Goal: Information Seeking & Learning: Learn about a topic

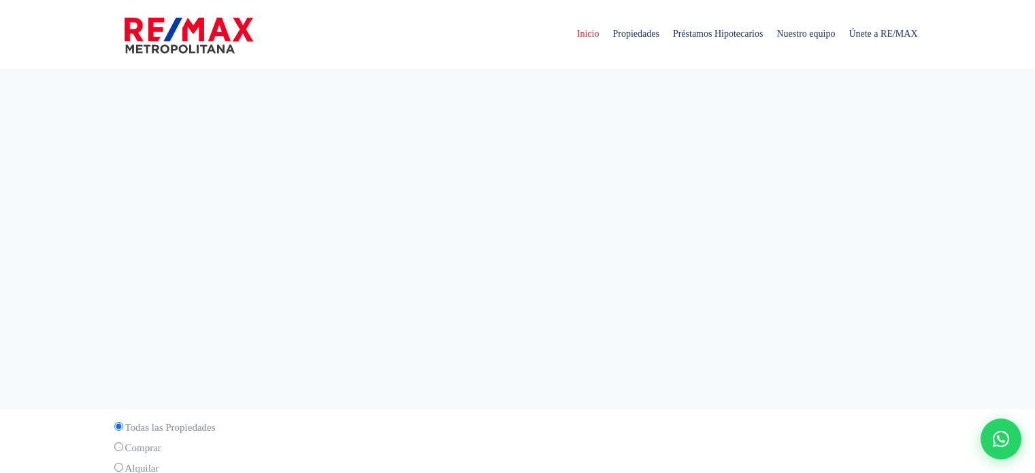
select select
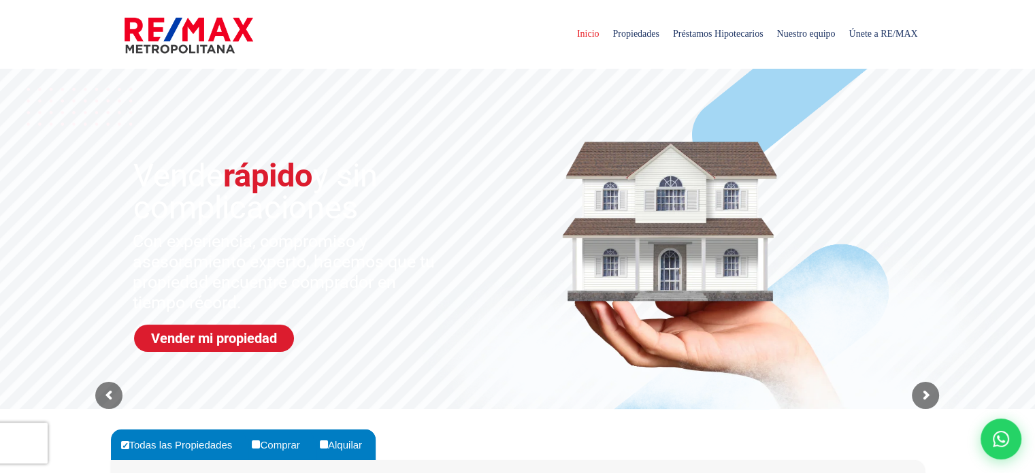
scroll to position [136, 0]
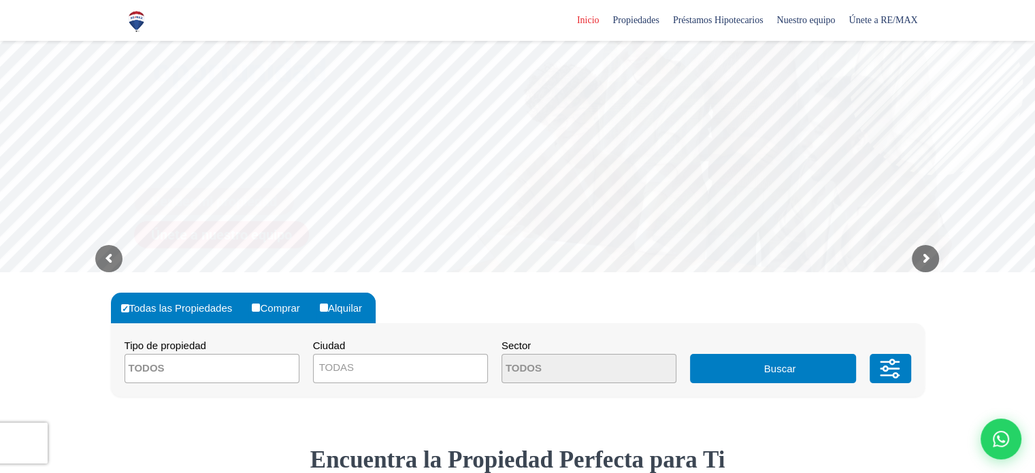
drag, startPoint x: 259, startPoint y: 309, endPoint x: 357, endPoint y: 293, distance: 99.4
click at [259, 309] on input "Comprar" at bounding box center [256, 308] width 8 height 8
radio input "true"
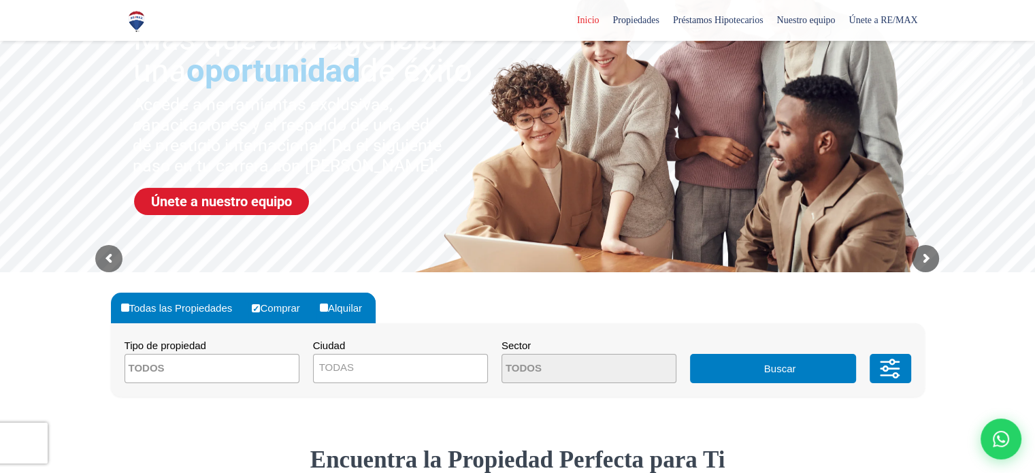
scroll to position [204, 0]
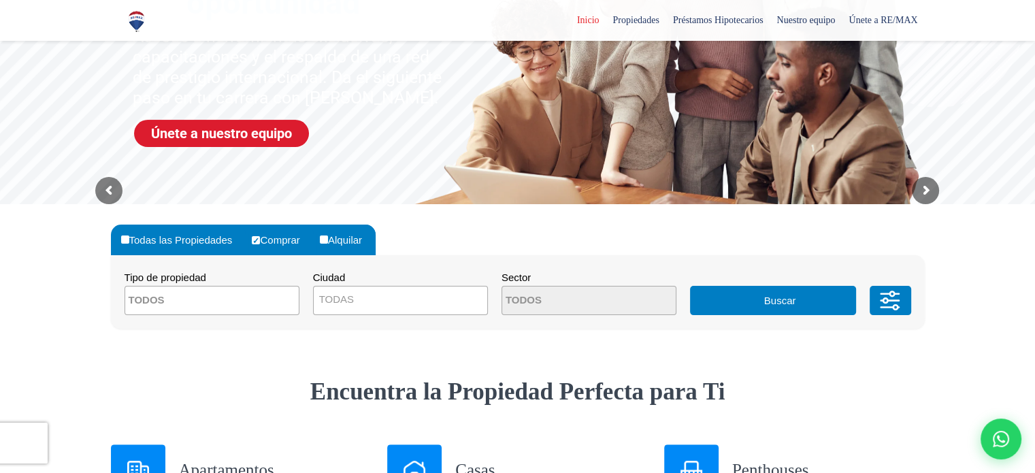
click at [214, 300] on textarea "Search" at bounding box center [191, 301] width 132 height 29
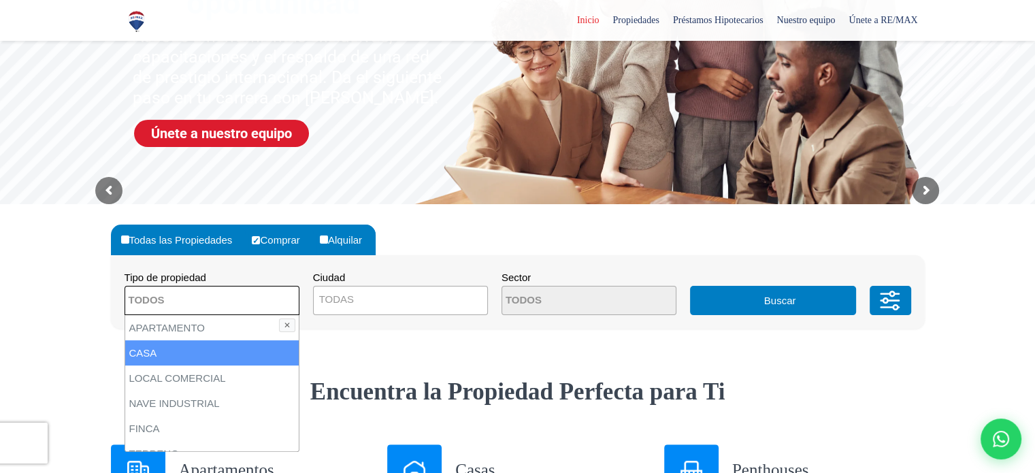
click at [201, 350] on li "CASA" at bounding box center [212, 352] width 174 height 25
select select "house"
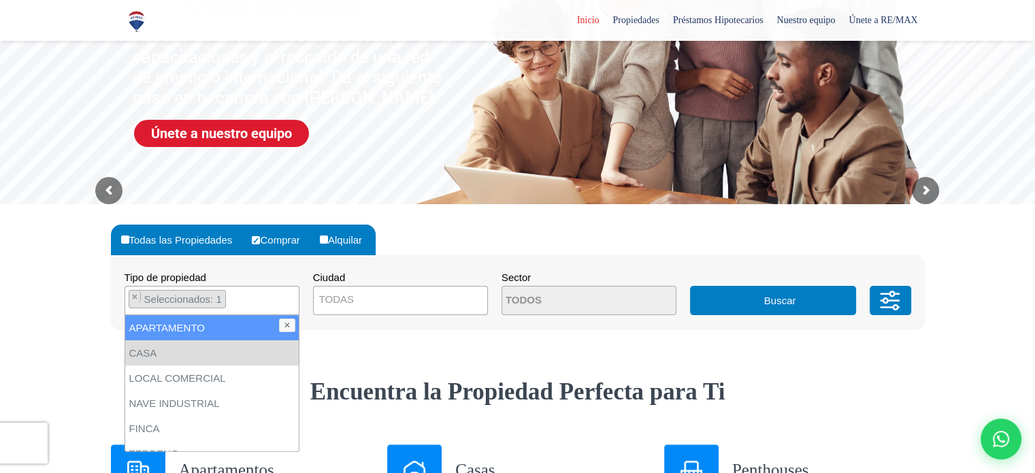
click at [407, 300] on span "TODAS" at bounding box center [401, 299] width 174 height 19
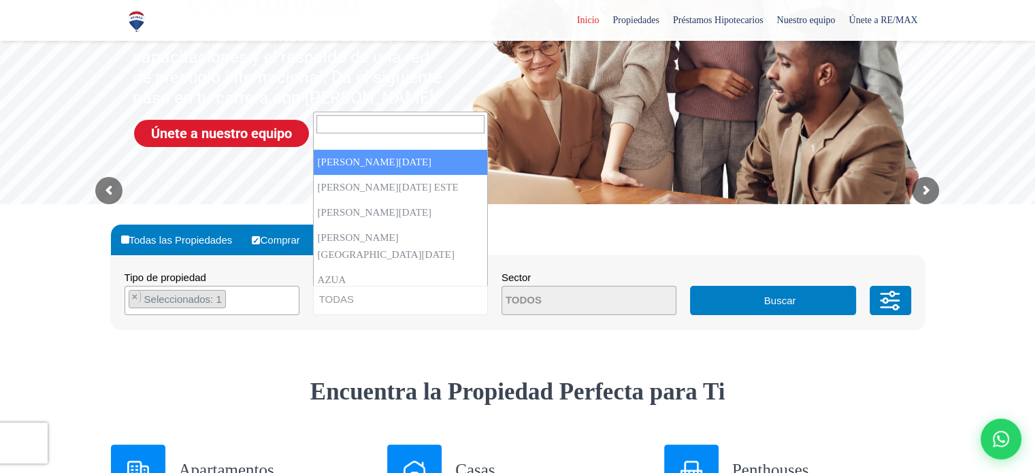
select select "1"
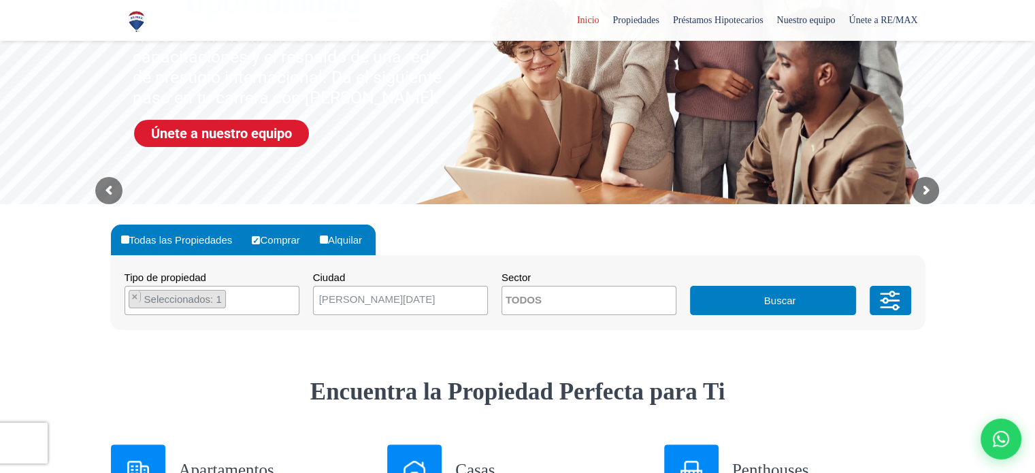
click at [770, 299] on button "Buscar" at bounding box center [773, 300] width 166 height 29
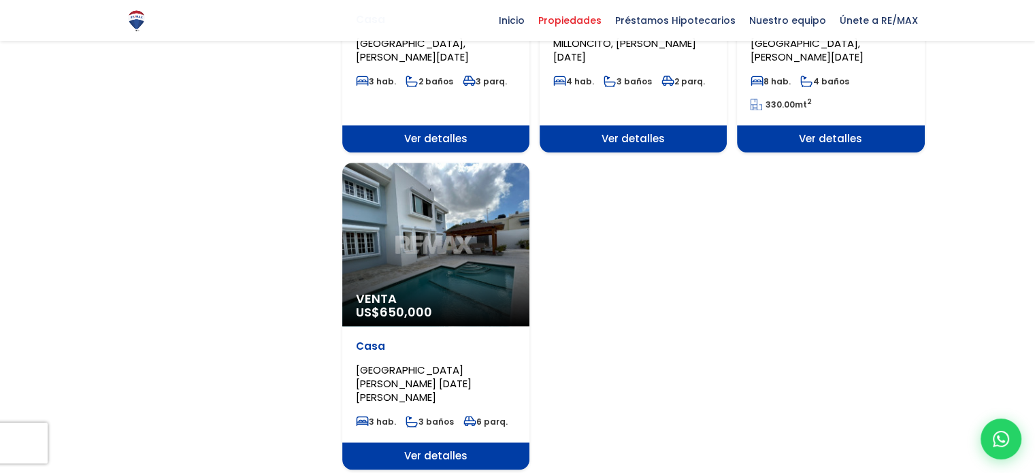
scroll to position [1633, 0]
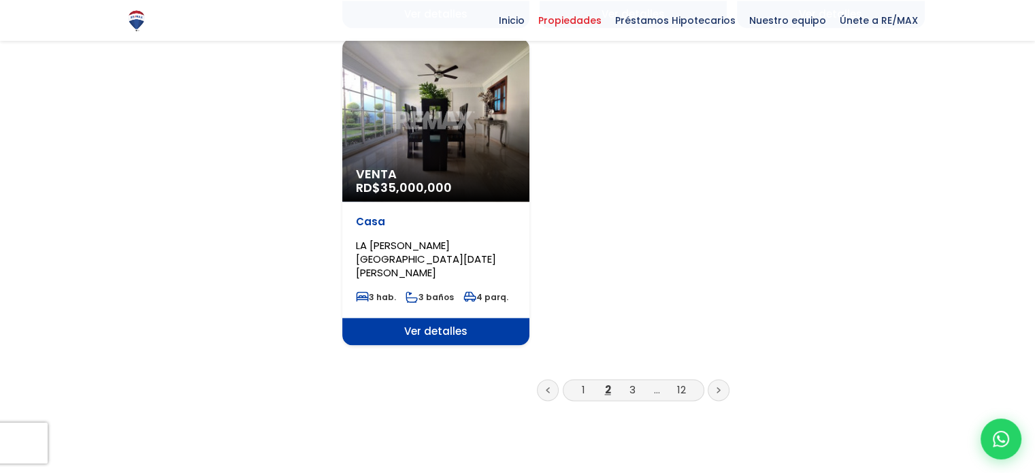
scroll to position [1769, 0]
click at [630, 382] on link "3" at bounding box center [633, 389] width 6 height 14
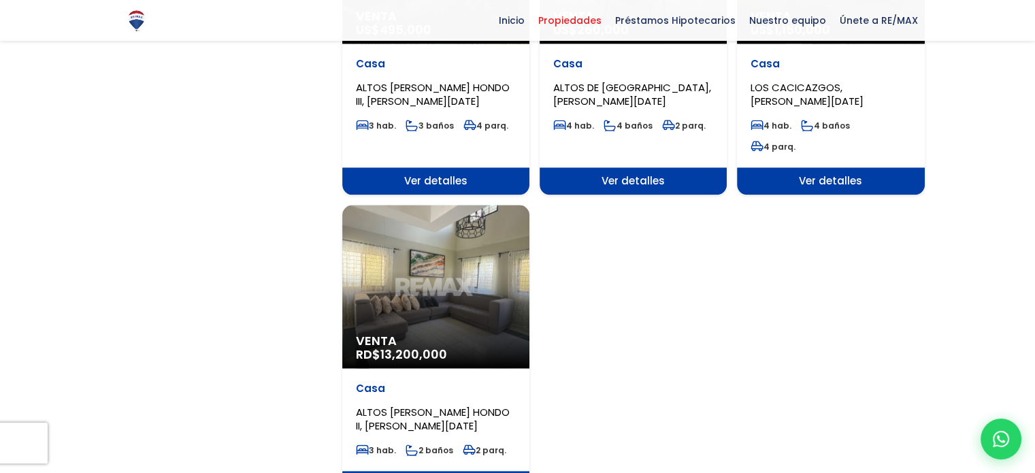
scroll to position [1838, 0]
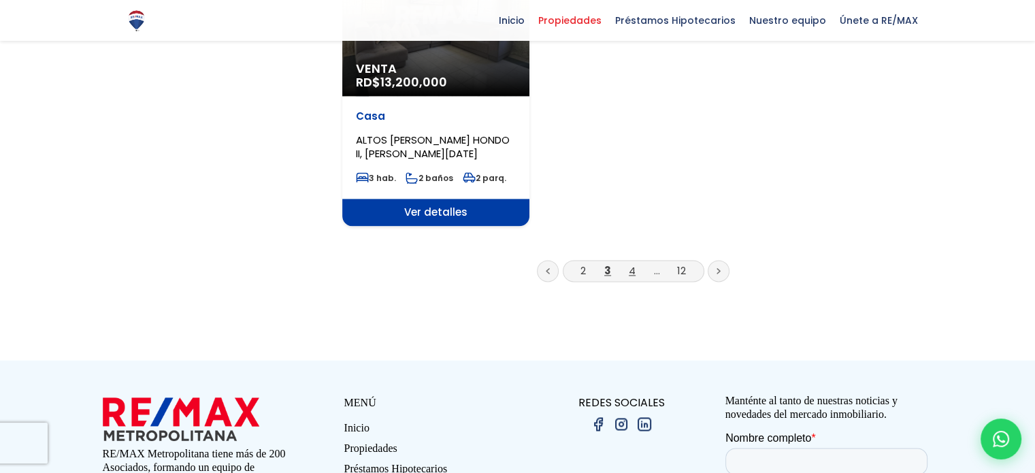
click at [631, 263] on link "4" at bounding box center [632, 270] width 7 height 14
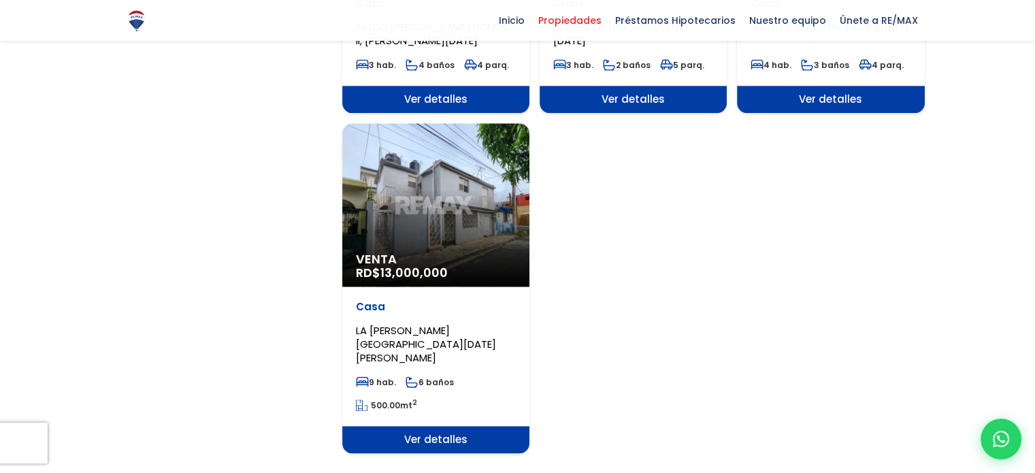
scroll to position [1769, 0]
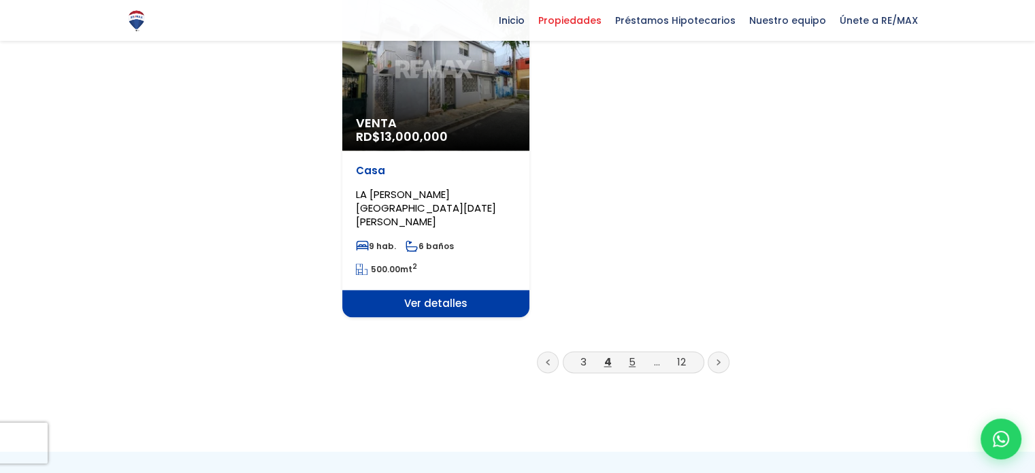
click at [631, 355] on link "5" at bounding box center [632, 362] width 7 height 14
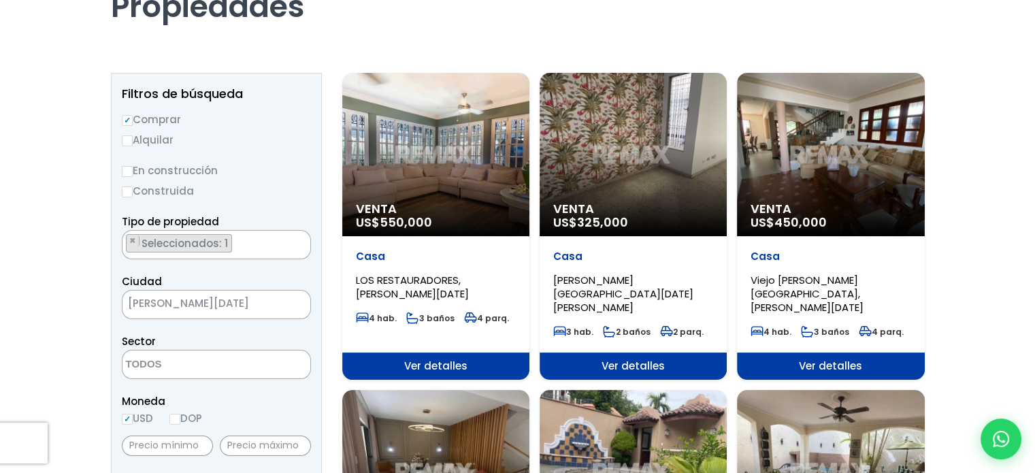
scroll to position [340, 0]
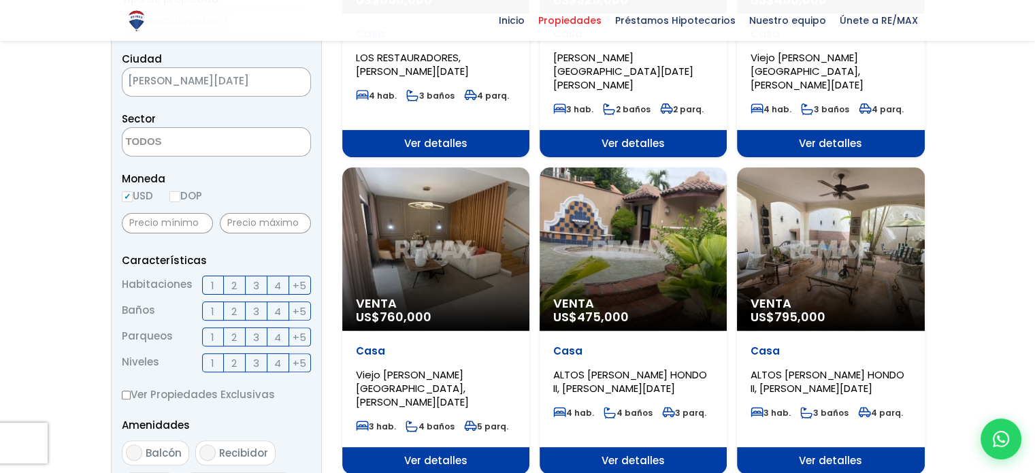
click at [257, 288] on span "3" at bounding box center [256, 285] width 6 height 17
click at [0, 0] on input "3" at bounding box center [0, 0] width 0 height 0
click at [238, 312] on label "2" at bounding box center [235, 310] width 22 height 19
click at [0, 0] on input "2" at bounding box center [0, 0] width 0 height 0
click at [238, 338] on label "2" at bounding box center [235, 336] width 22 height 19
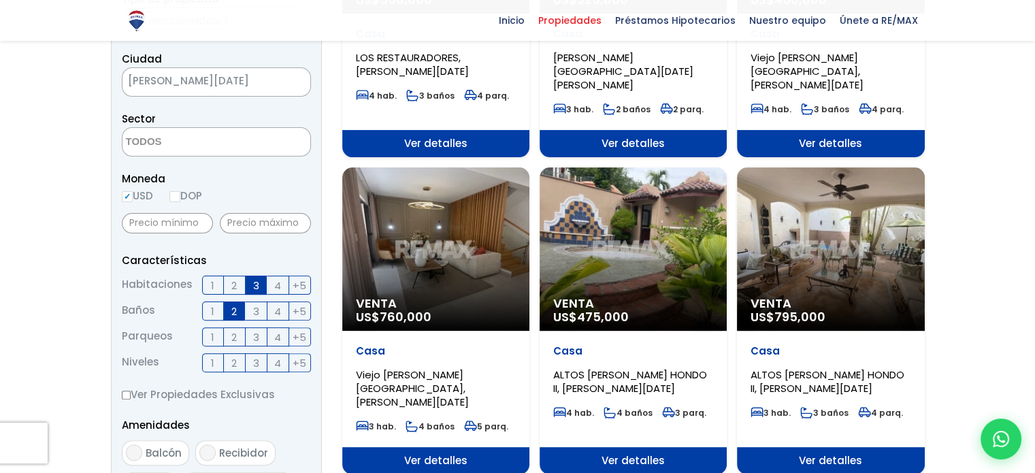
click at [0, 0] on input "2" at bounding box center [0, 0] width 0 height 0
click at [184, 195] on label "DOP" at bounding box center [185, 195] width 33 height 17
click at [0, 0] on input "DOP" at bounding box center [0, 0] width 0 height 0
click at [178, 195] on input "DOP" at bounding box center [174, 196] width 11 height 11
radio input "true"
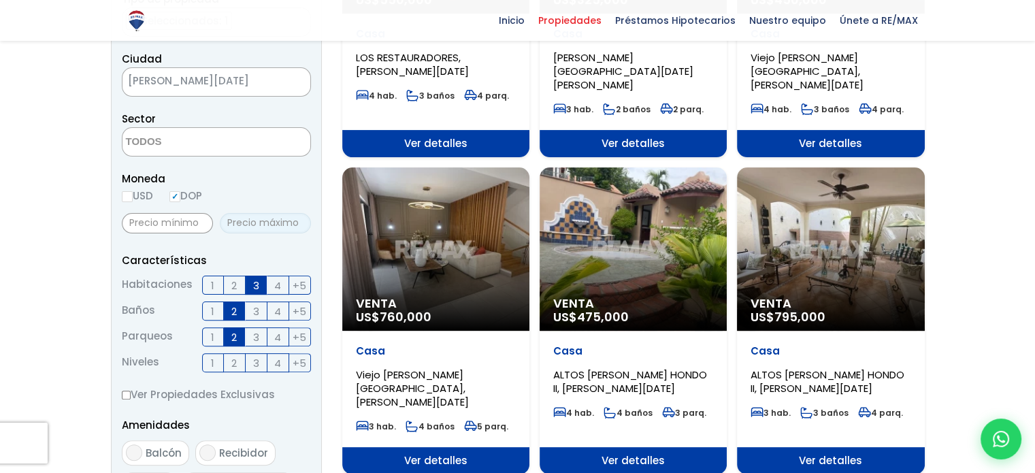
click at [238, 221] on input "text" at bounding box center [265, 223] width 91 height 20
type input "21,000,000"
click at [175, 225] on input "text" at bounding box center [167, 223] width 91 height 20
type input "15,000,000"
click at [172, 147] on textarea "Search" at bounding box center [189, 142] width 132 height 29
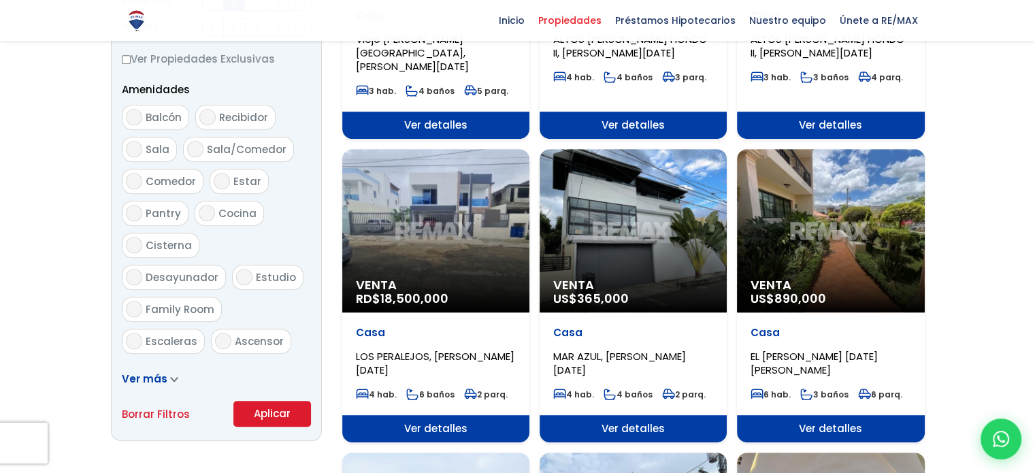
scroll to position [749, 0]
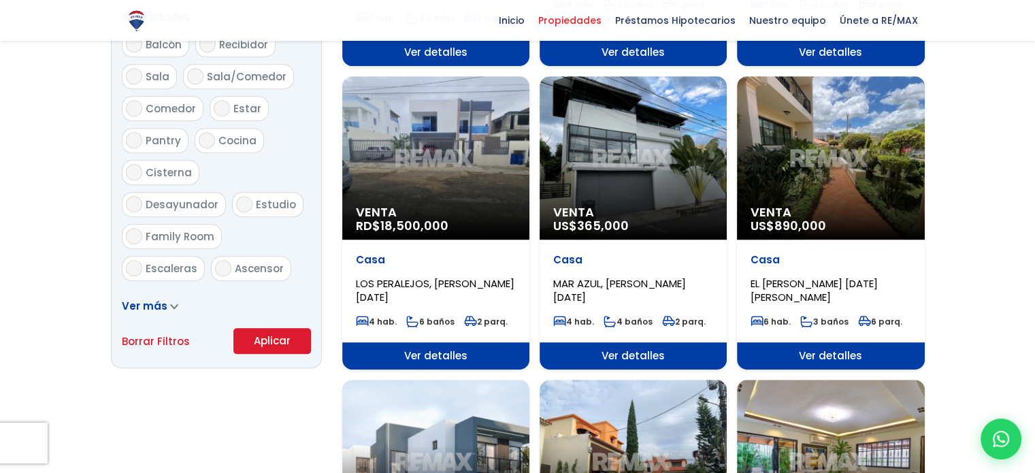
click at [268, 346] on button "Aplicar" at bounding box center [272, 341] width 78 height 26
